Goal: Navigation & Orientation: Find specific page/section

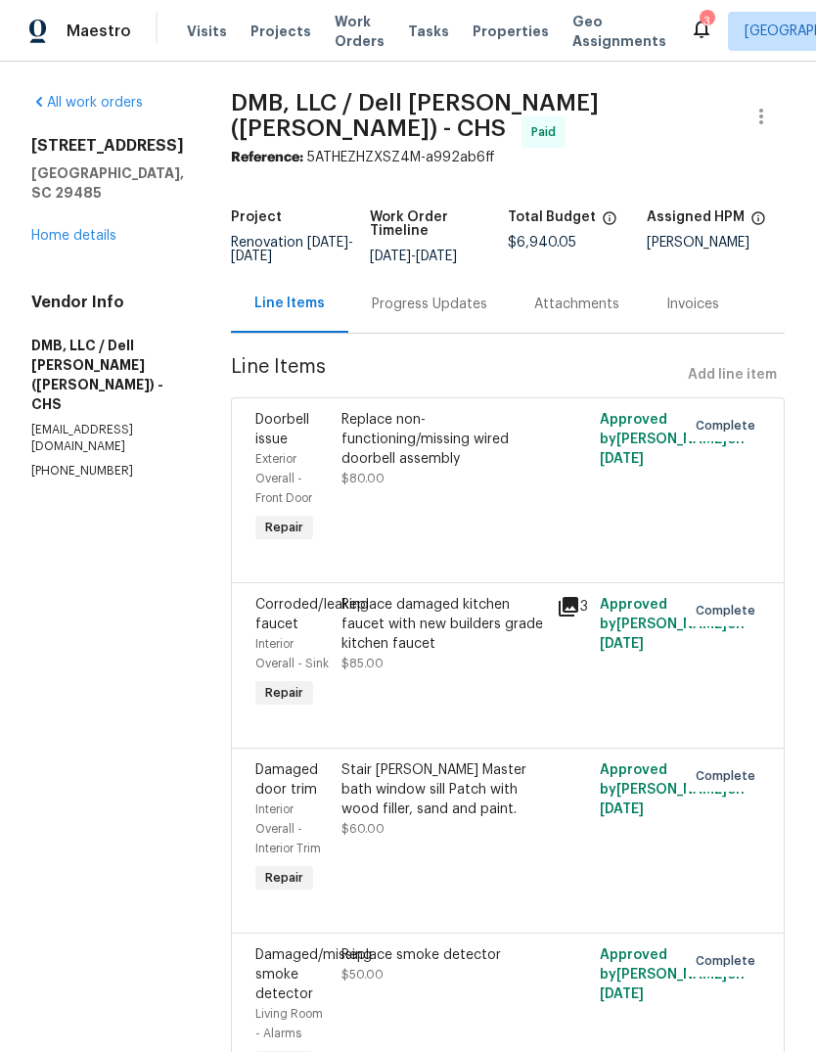
click at [488, 24] on span "Properties" at bounding box center [511, 32] width 76 height 20
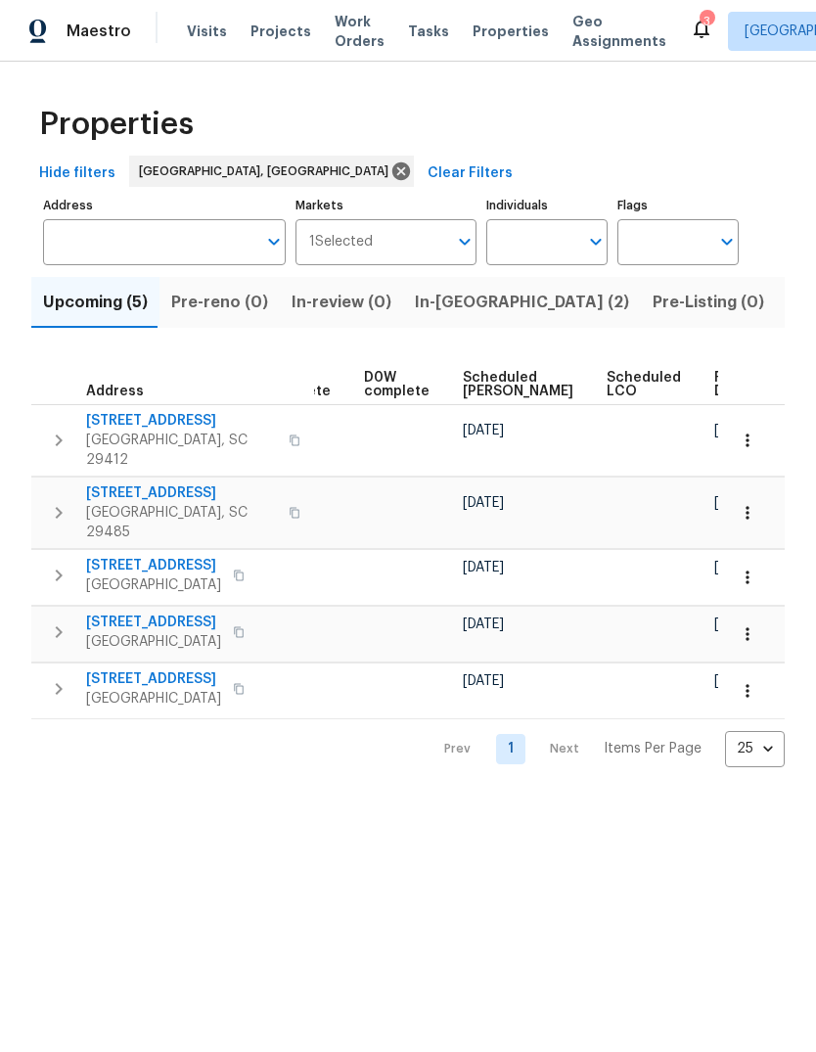
scroll to position [0, 490]
click at [716, 390] on span "Ready Date" at bounding box center [737, 384] width 43 height 27
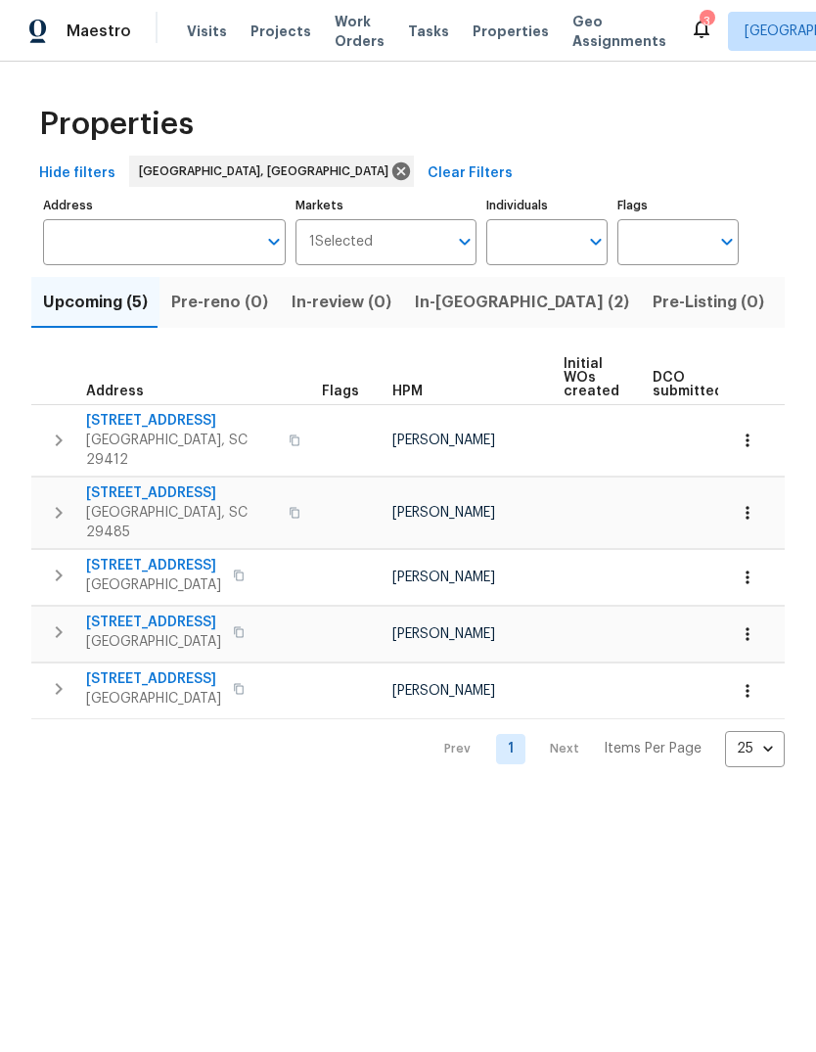
click at [168, 556] on span "2876 Colonnade Dr" at bounding box center [153, 566] width 135 height 20
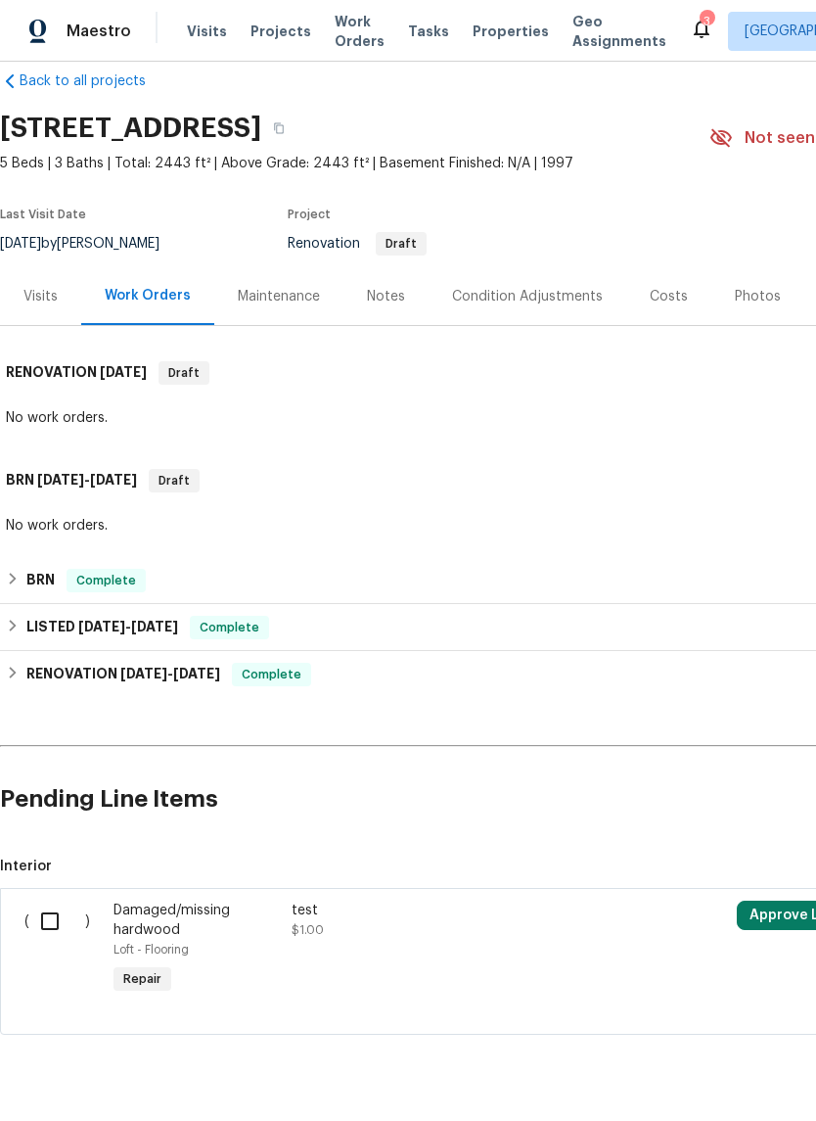
scroll to position [28, 0]
click at [667, 312] on div "Costs" at bounding box center [669, 297] width 85 height 58
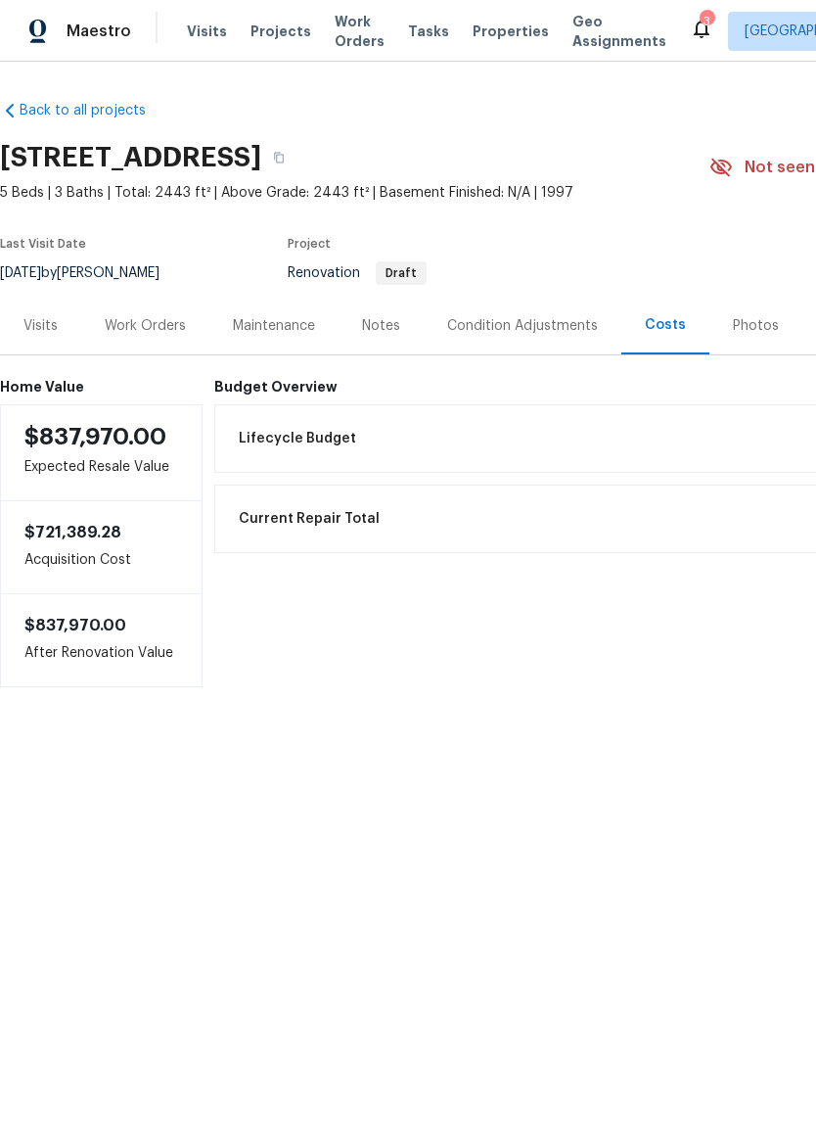
click at [567, 316] on div "Condition Adjustments" at bounding box center [522, 326] width 151 height 20
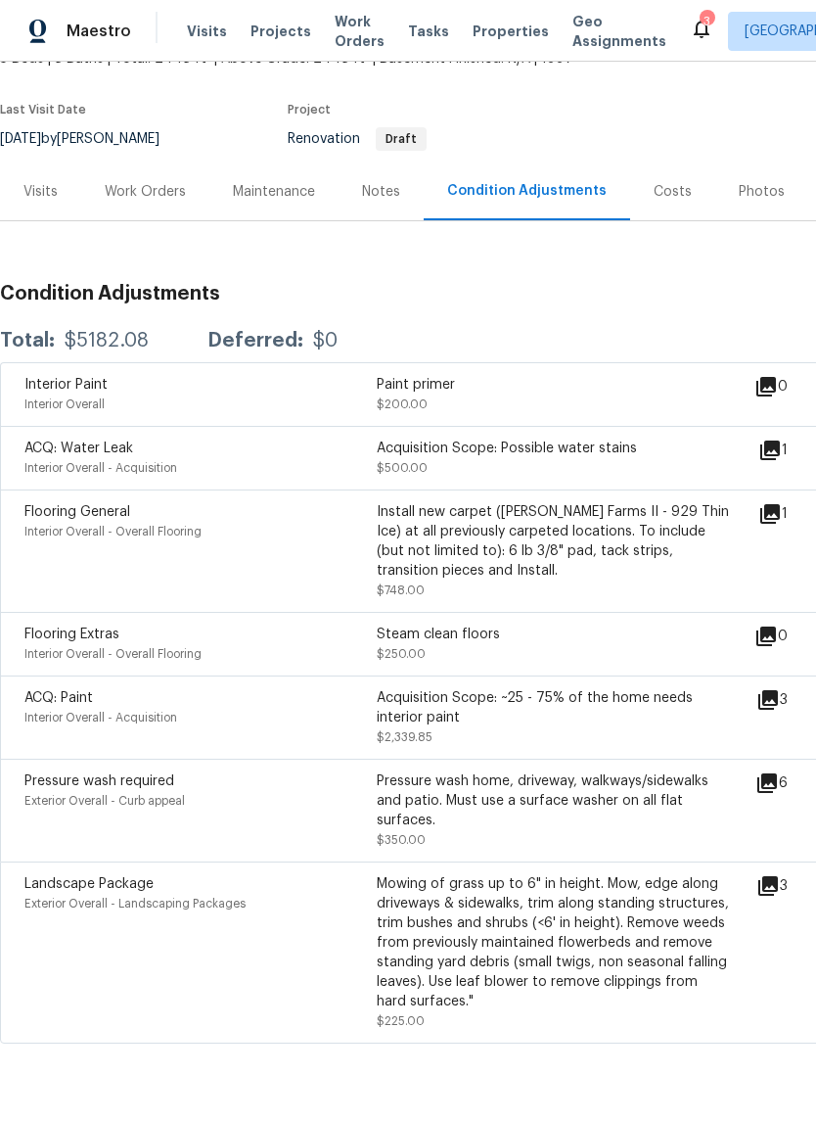
scroll to position [133, 0]
click at [778, 711] on icon at bounding box center [769, 701] width 20 height 20
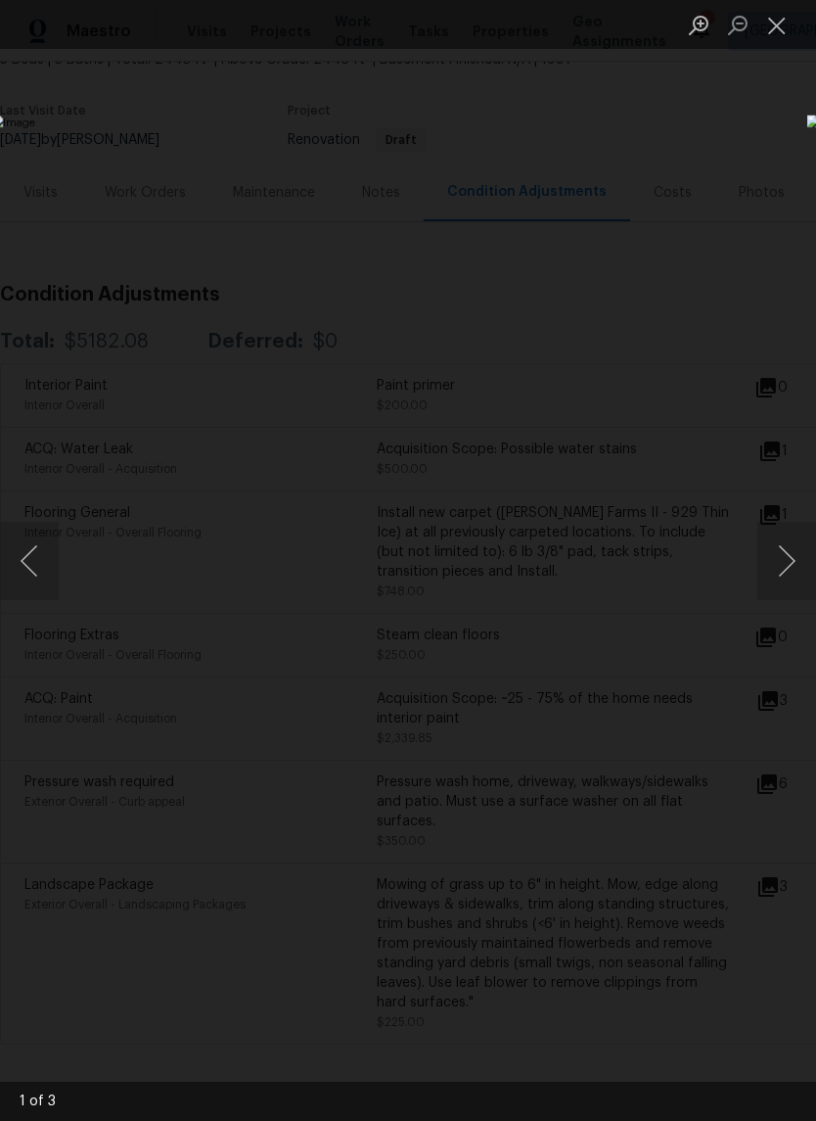
click at [805, 580] on button "Next image" at bounding box center [787, 561] width 59 height 78
click at [793, 573] on button "Next image" at bounding box center [787, 561] width 59 height 78
click at [790, 587] on button "Next image" at bounding box center [787, 561] width 59 height 78
click at [786, 581] on button "Next image" at bounding box center [787, 561] width 59 height 78
click at [792, 582] on button "Next image" at bounding box center [787, 561] width 59 height 78
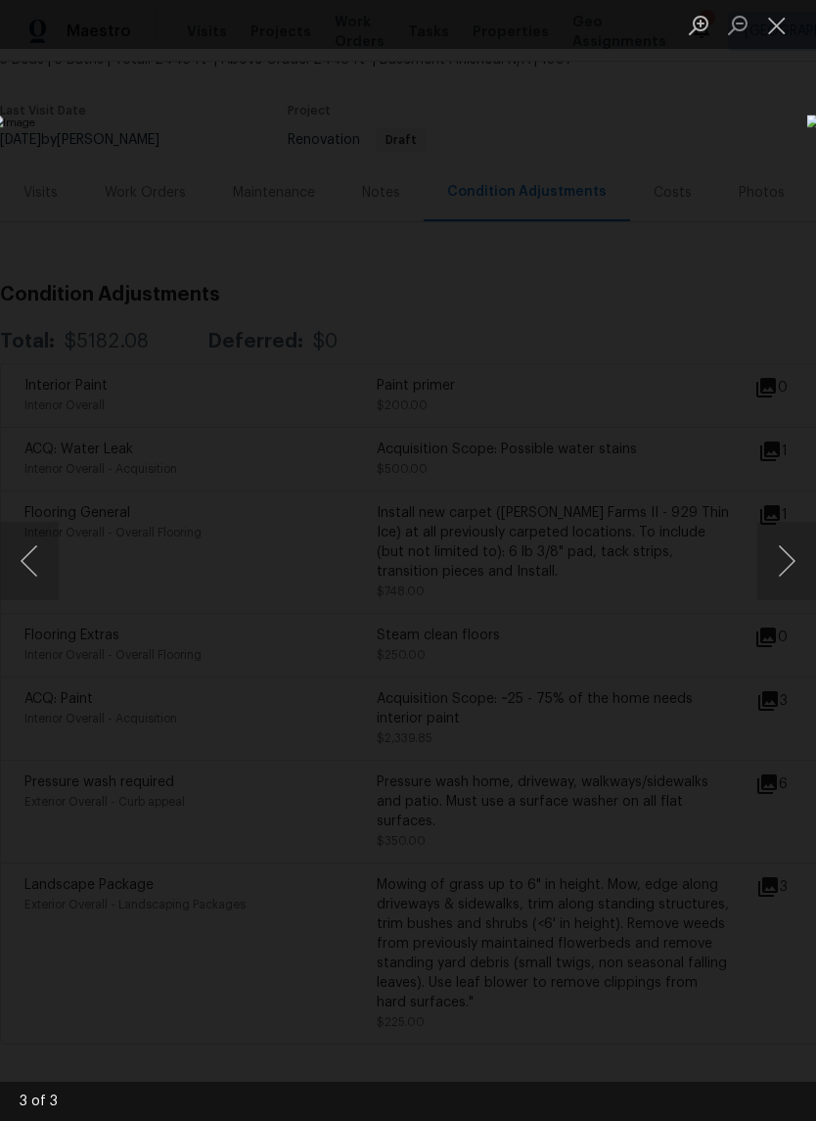
click at [805, 575] on button "Next image" at bounding box center [787, 561] width 59 height 78
click at [806, 580] on button "Next image" at bounding box center [787, 561] width 59 height 78
click at [791, 582] on button "Next image" at bounding box center [787, 561] width 59 height 78
click at [785, 33] on button "Close lightbox" at bounding box center [777, 25] width 39 height 34
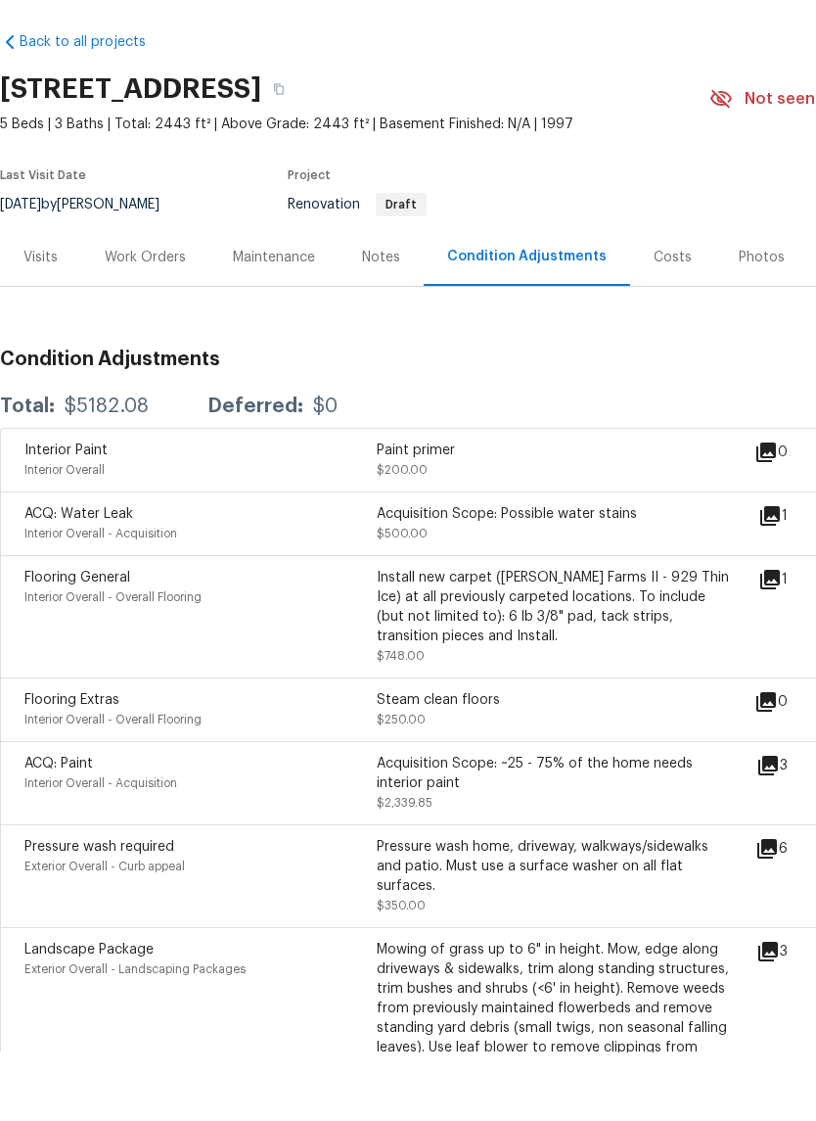
scroll to position [0, 0]
click at [106, 316] on div "Work Orders" at bounding box center [145, 326] width 81 height 20
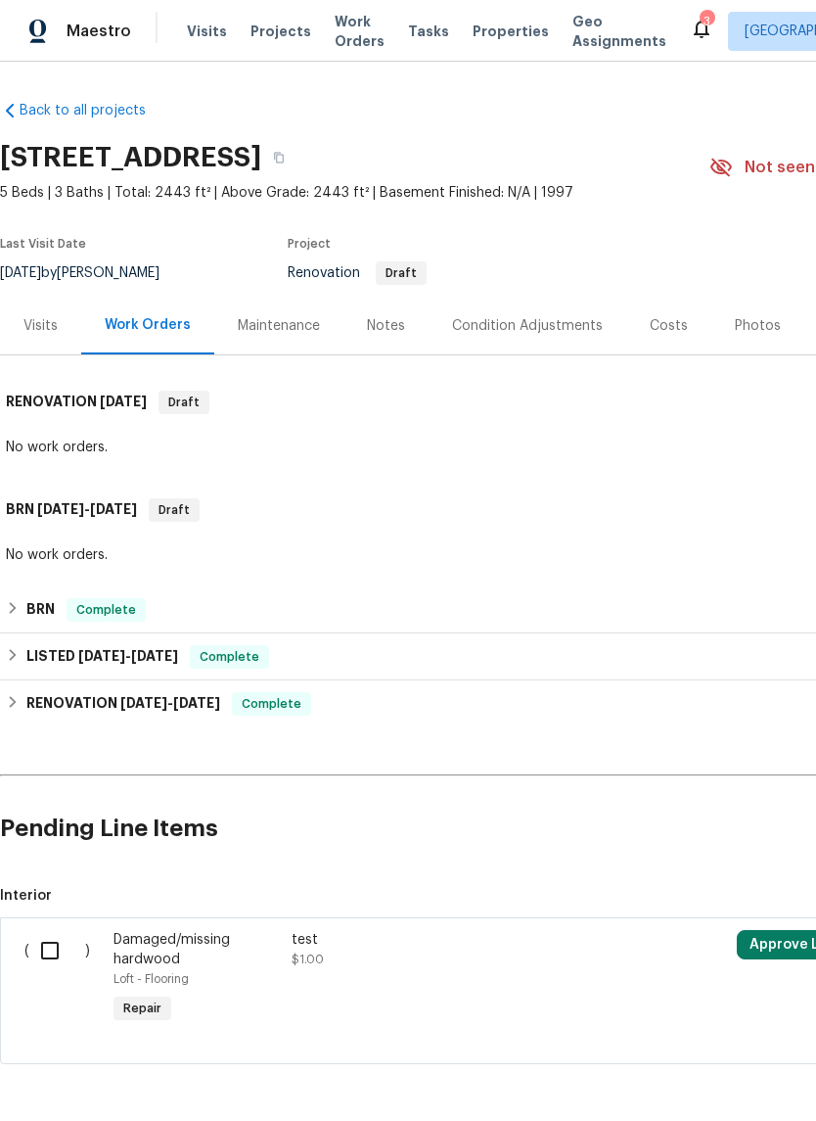
click at [492, 33] on span "Properties" at bounding box center [511, 32] width 76 height 20
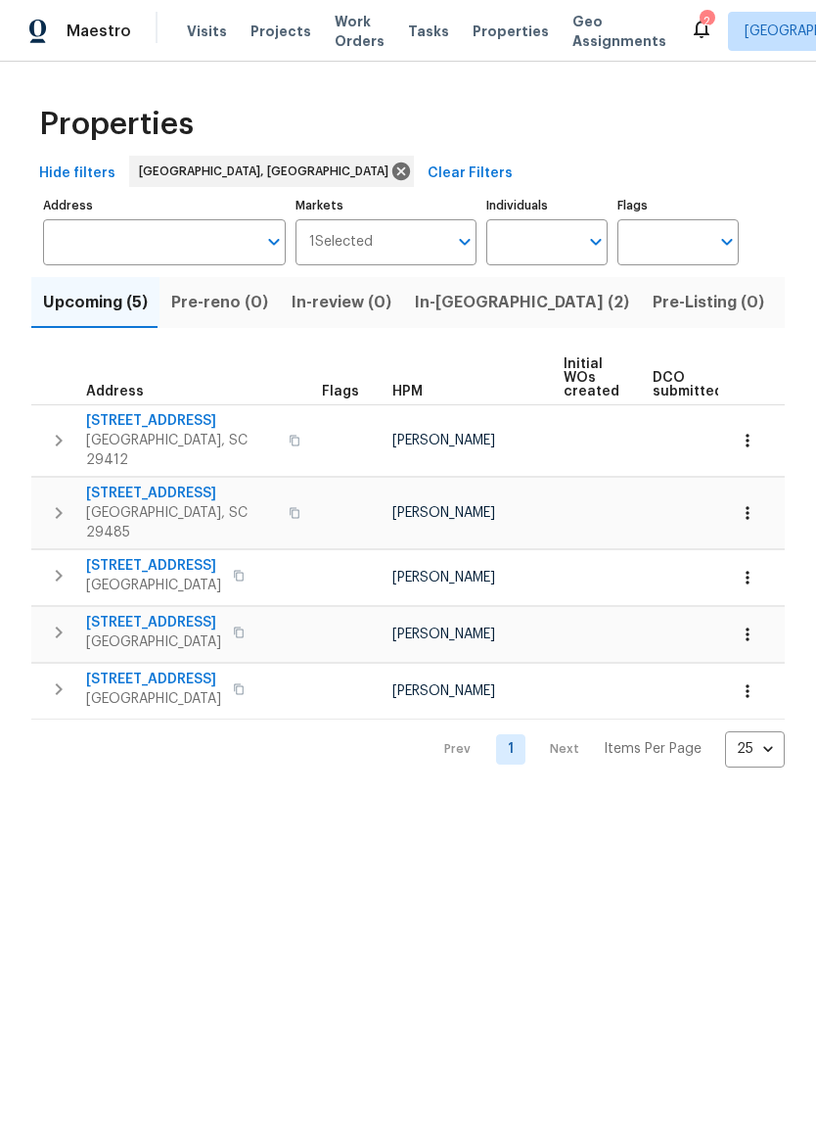
click at [490, 23] on span "Properties" at bounding box center [511, 32] width 76 height 20
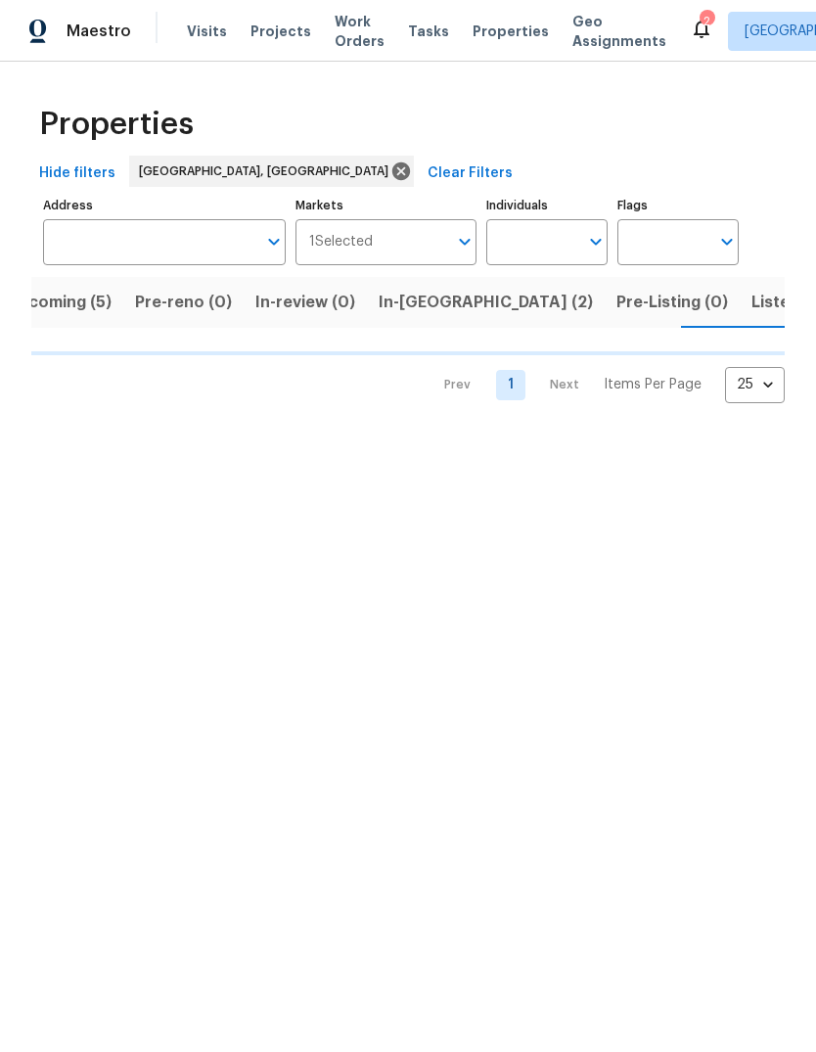
scroll to position [0, 36]
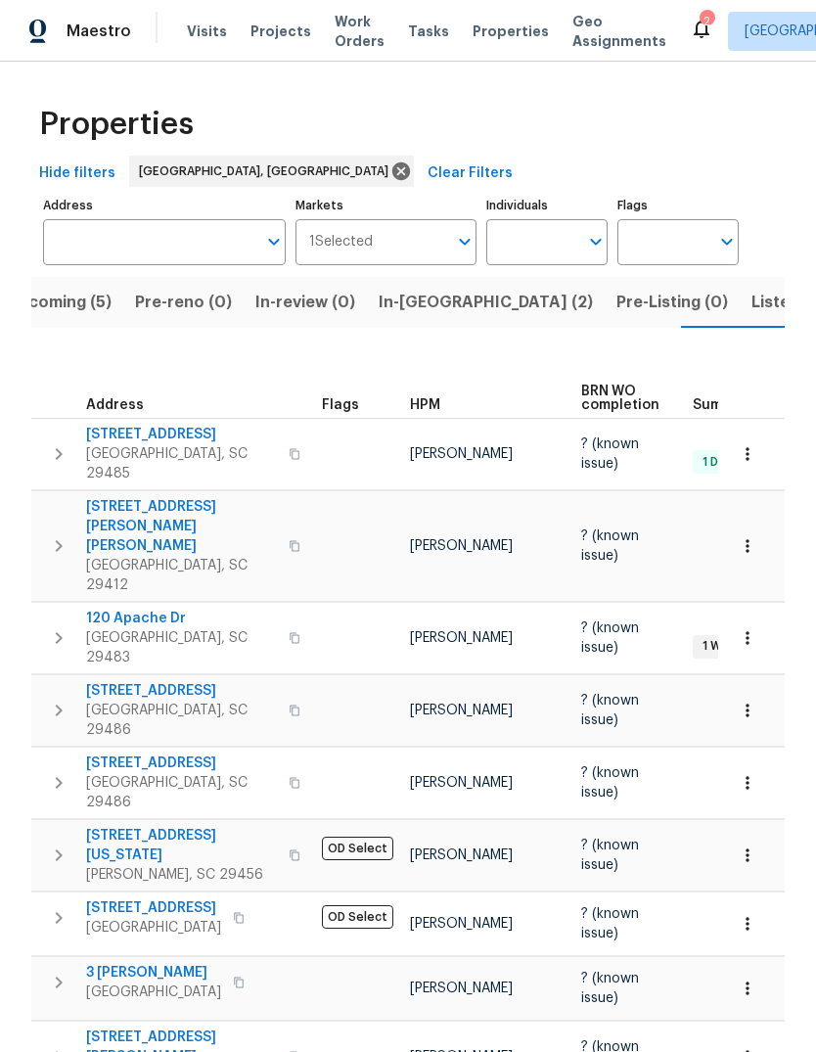
click at [740, 300] on button "Listed (7)" at bounding box center [788, 302] width 97 height 51
